Goal: Check status: Check status

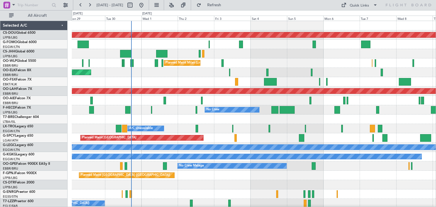
click at [210, 171] on div "Planned Maint London ([GEOGRAPHIC_DATA]) Planned Maint Milan ([GEOGRAPHIC_DATA]…" at bounding box center [254, 175] width 364 height 309
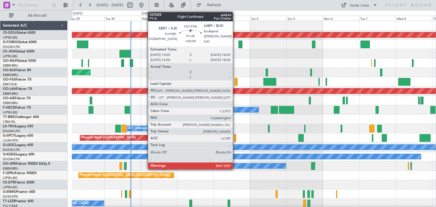
click at [235, 80] on div at bounding box center [235, 82] width 3 height 8
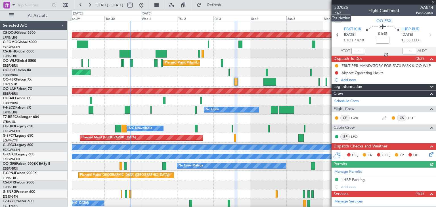
click at [339, 6] on span "537025" at bounding box center [341, 8] width 14 height 6
click at [432, 1] on span at bounding box center [433, 2] width 6 height 5
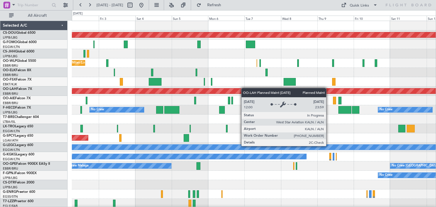
click at [242, 88] on div "Planned Maint London ([GEOGRAPHIC_DATA]) Planned Maint Milan ([GEOGRAPHIC_DATA]…" at bounding box center [254, 175] width 364 height 309
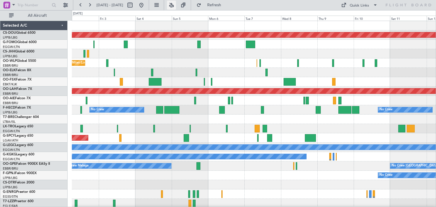
click at [176, 3] on button at bounding box center [171, 5] width 9 height 9
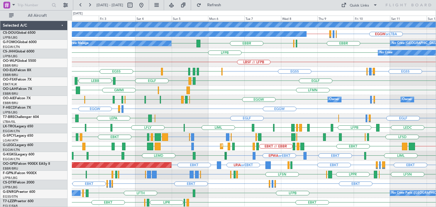
scroll to position [122, 0]
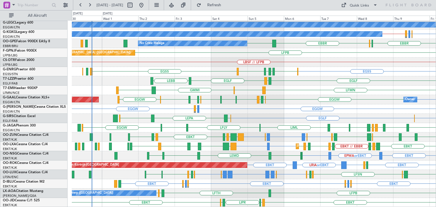
click at [259, 162] on div "Planned Maint [GEOGRAPHIC_DATA] EDDW GMAD GMMX LFPB LGAV [GEOGRAPHIC_DATA] A/C …" at bounding box center [254, 52] width 364 height 309
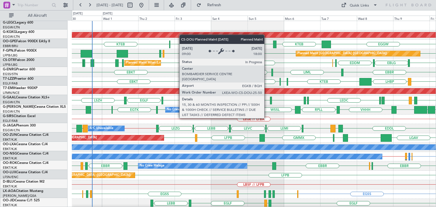
scroll to position [0, 0]
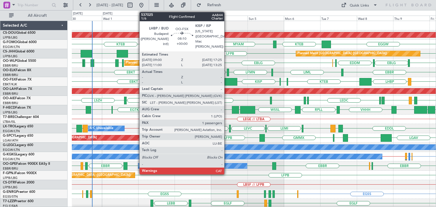
click at [227, 82] on div at bounding box center [230, 82] width 13 height 8
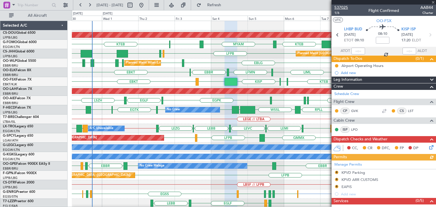
click at [341, 7] on span "537025" at bounding box center [341, 8] width 14 height 6
click at [433, 1] on span at bounding box center [433, 2] width 6 height 5
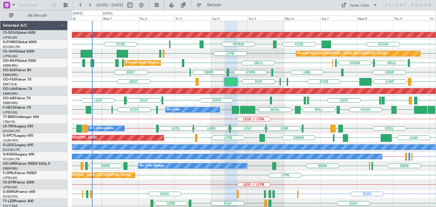
type input "0"
